Goal: Information Seeking & Learning: Learn about a topic

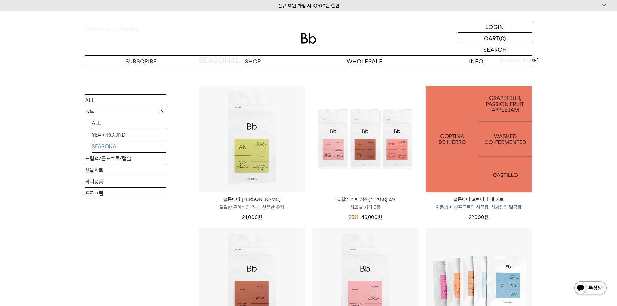
scroll to position [32, 0]
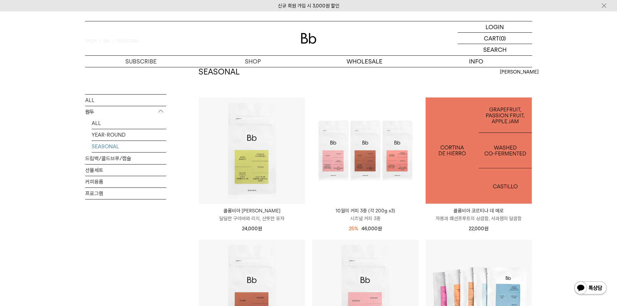
click at [499, 188] on img at bounding box center [479, 151] width 106 height 106
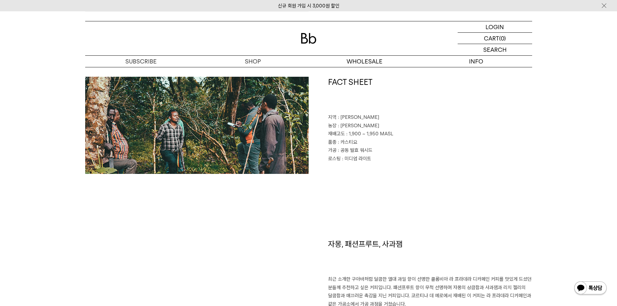
scroll to position [324, 0]
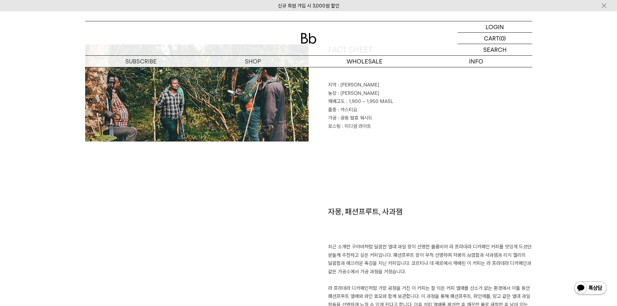
drag, startPoint x: 447, startPoint y: 269, endPoint x: 426, endPoint y: 266, distance: 21.3
click at [426, 266] on p "최근 소개한 구아바처럼 달콤한 열대 과일 향이 선명한 콜롬비아 라 프라데라 디카페인 커피를 맛있게 드셨던 분들께 추천하고 싶은 커피입니다. 패…" at bounding box center [430, 297] width 204 height 108
click at [484, 276] on p "최근 소개한 구아바처럼 달콤한 열대 과일 향이 선명한 콜롬비아 라 프라데라 디카페인 커피를 맛있게 드셨던 분들께 추천하고 싶은 커피입니다. 패…" at bounding box center [430, 297] width 204 height 108
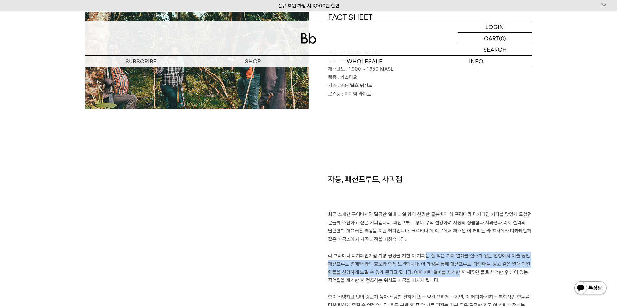
drag, startPoint x: 448, startPoint y: 274, endPoint x: 416, endPoint y: 259, distance: 35.1
click at [416, 259] on p "최근 소개한 구아바처럼 달콤한 열대 과일 향이 선명한 콜롬비아 라 프라데라 디카페인 커피를 맛있게 드셨던 분들께 추천하고 싶은 커피입니다. 패…" at bounding box center [430, 265] width 204 height 108
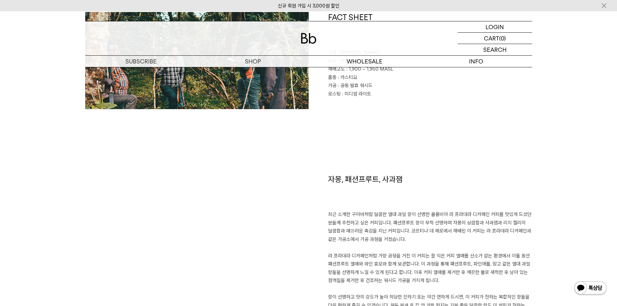
click at [525, 250] on p "최근 소개한 구아바처럼 달콤한 열대 과일 향이 선명한 콜롬비아 라 프라데라 디카페인 커피를 맛있게 드셨던 분들께 추천하고 싶은 커피입니다. 패…" at bounding box center [430, 265] width 204 height 108
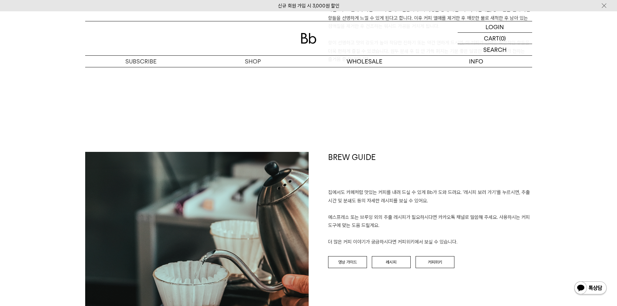
scroll to position [648, 0]
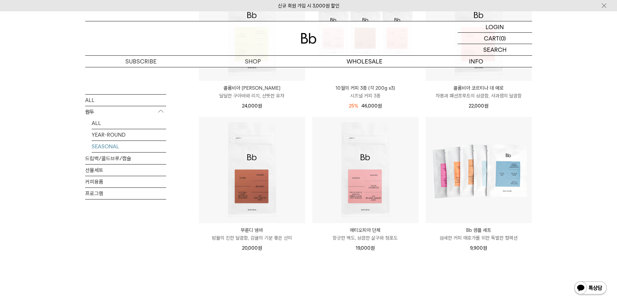
scroll to position [194, 0]
